Goal: Find specific page/section: Find specific page/section

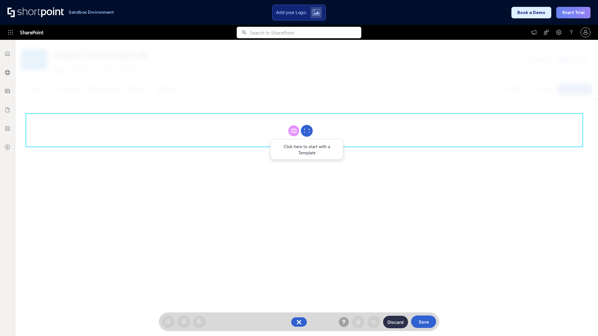
click at [307, 131] on circle at bounding box center [307, 131] width 12 height 12
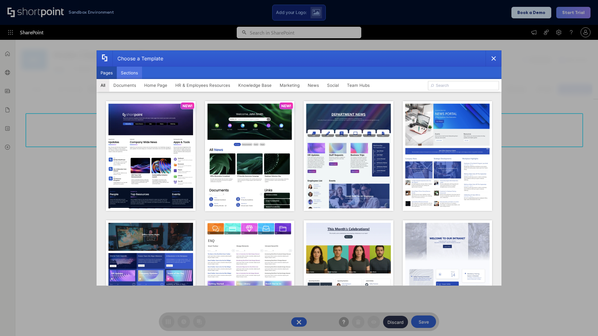
click at [129, 73] on button "Sections" at bounding box center [129, 73] width 25 height 12
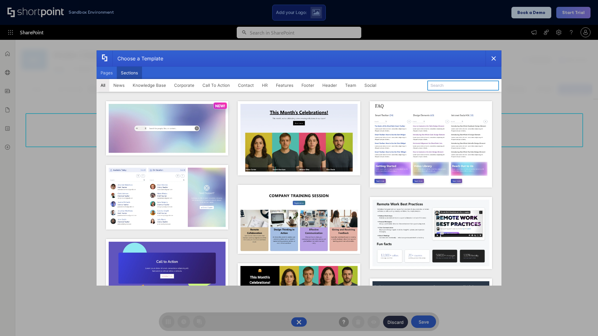
type input "FAQ 4"
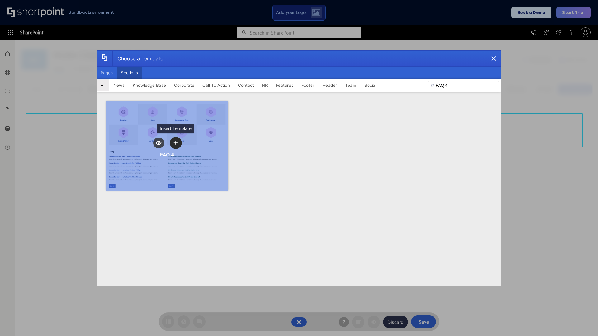
click at [176, 143] on icon "template selector" at bounding box center [175, 143] width 4 height 4
